Goal: Information Seeking & Learning: Find specific fact

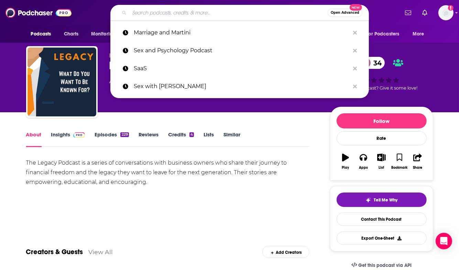
click at [154, 15] on input "Search podcasts, credits, & more..." at bounding box center [228, 12] width 198 height 11
paste input "• Curious Minds at Work"
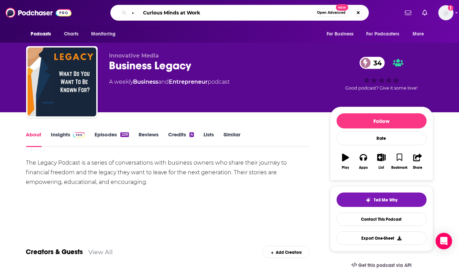
click at [143, 12] on input "• Curious Minds at Work" at bounding box center [221, 12] width 185 height 11
type input "Curious Minds at Work"
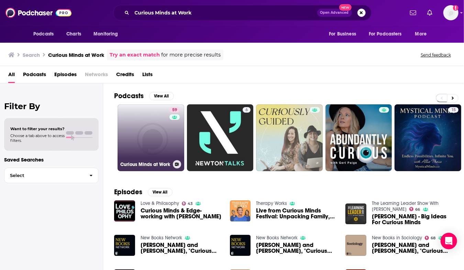
click at [160, 137] on link "59 Curious Minds at Work" at bounding box center [151, 137] width 67 height 67
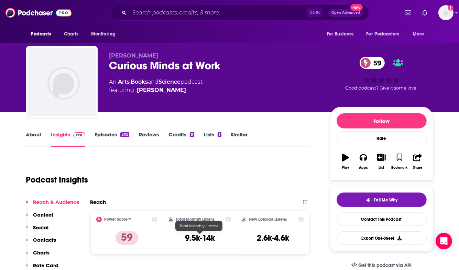
click at [187, 236] on h3 "9.5k-14k" at bounding box center [200, 237] width 30 height 10
drag, startPoint x: 187, startPoint y: 236, endPoint x: 210, endPoint y: 237, distance: 23.1
click at [210, 237] on h3 "9.5k-14k" at bounding box center [200, 237] width 30 height 10
copy h3 "9.5k-14k"
